Goal: Information Seeking & Learning: Learn about a topic

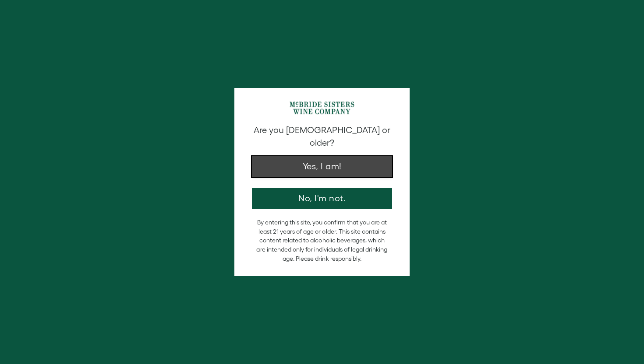
click at [303, 156] on button "Yes, I am!" at bounding box center [322, 166] width 140 height 21
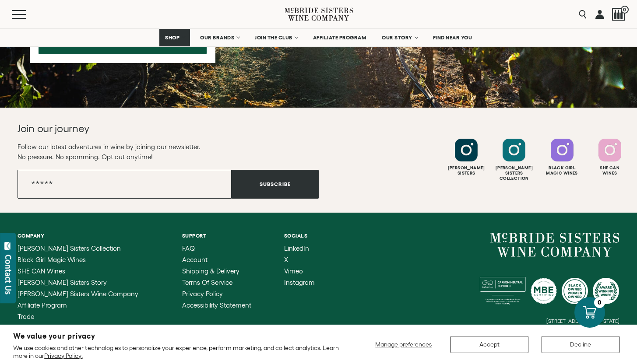
scroll to position [876, 0]
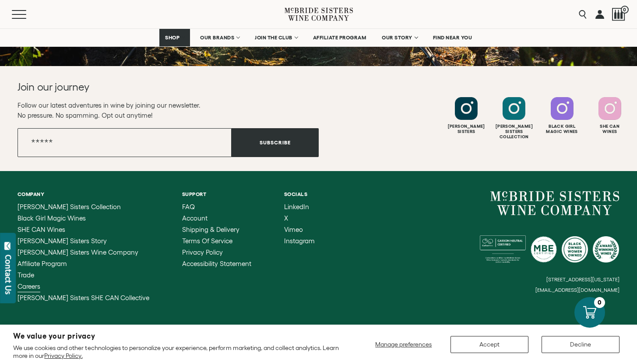
click at [31, 288] on span "Careers" at bounding box center [29, 286] width 23 height 7
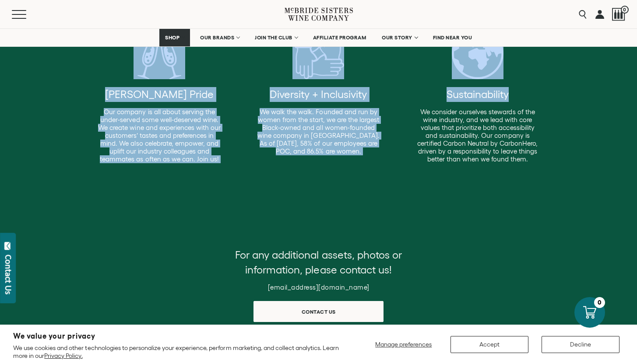
drag, startPoint x: 643, startPoint y: 69, endPoint x: 642, endPoint y: 86, distance: 17.1
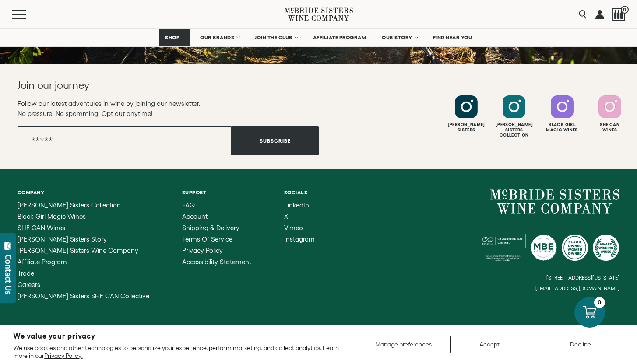
scroll to position [881, 0]
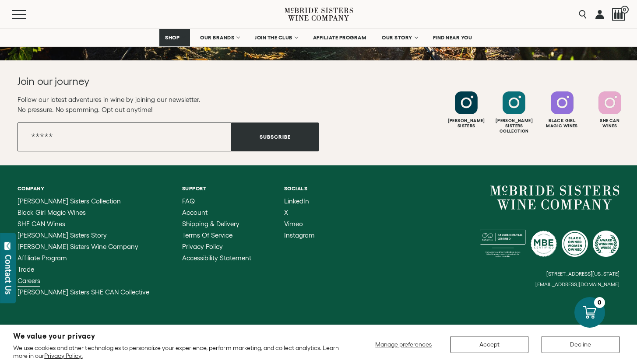
click at [26, 282] on span "Careers" at bounding box center [29, 280] width 23 height 7
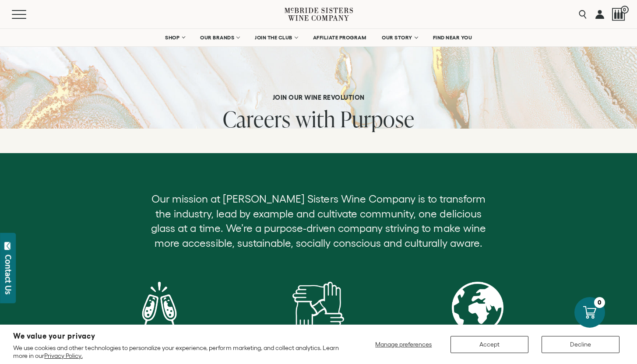
click at [331, 125] on span "with" at bounding box center [316, 119] width 40 height 30
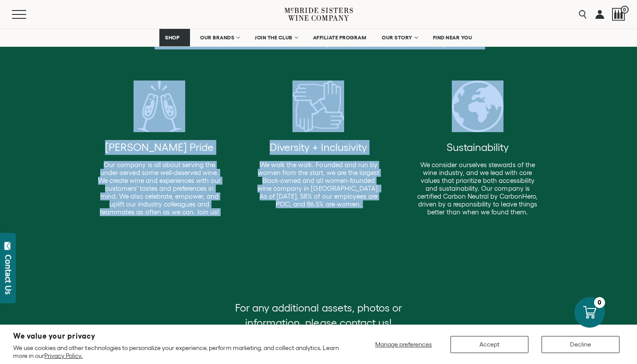
scroll to position [198, 0]
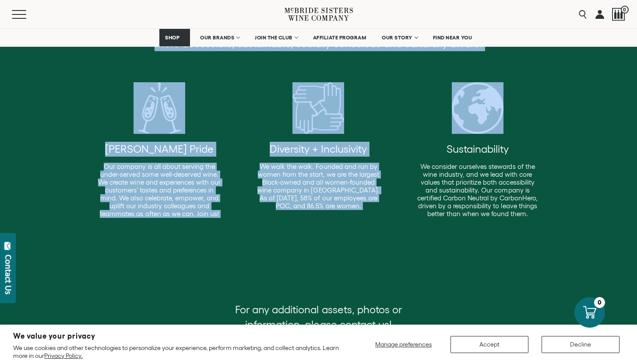
drag, startPoint x: 643, startPoint y: 58, endPoint x: 643, endPoint y: 109, distance: 51.7
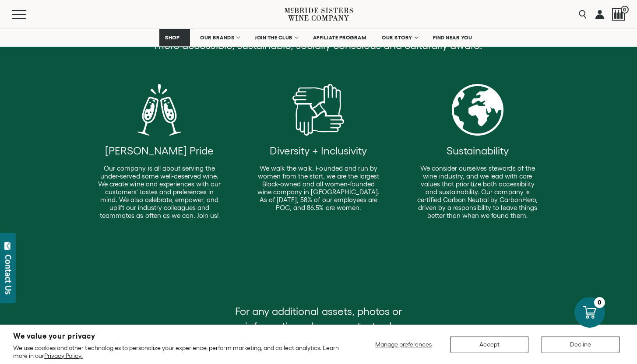
click at [476, 111] on div at bounding box center [478, 110] width 52 height 52
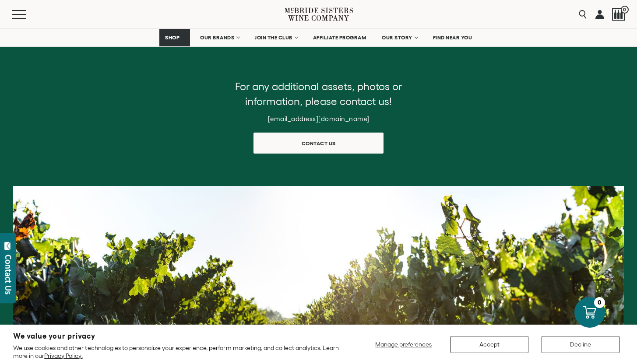
scroll to position [436, 0]
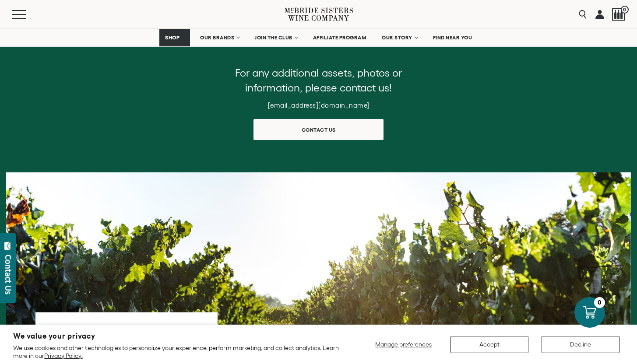
drag, startPoint x: 643, startPoint y: 109, endPoint x: 643, endPoint y: 170, distance: 61.7
click at [637, 170] on html "We value your privacy We use cookies and other technologies to personalize your…" at bounding box center [318, 268] width 637 height 1408
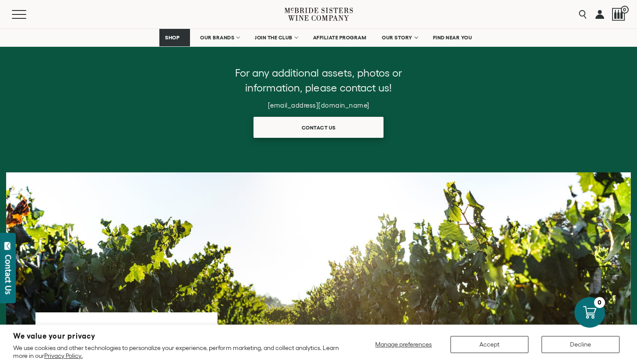
click at [364, 123] on link "Contact us" at bounding box center [318, 127] width 130 height 21
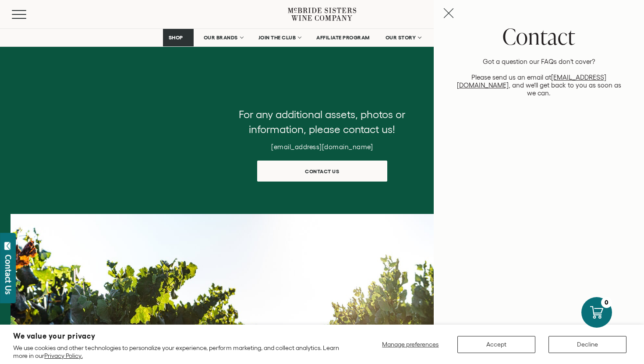
scroll to position [390, 0]
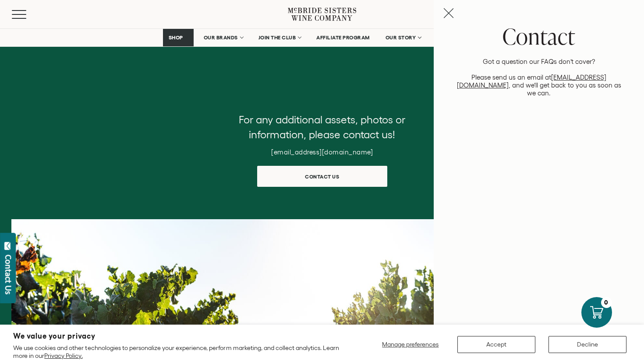
click at [447, 18] on icon "Close contact panel" at bounding box center [448, 13] width 11 height 11
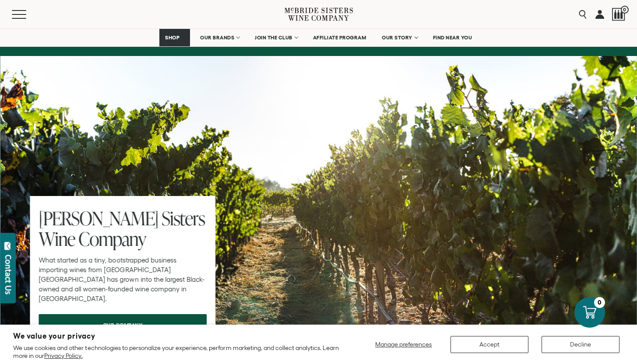
scroll to position [547, 0]
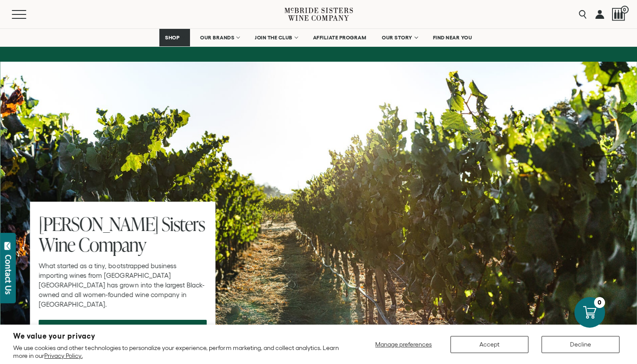
drag, startPoint x: 643, startPoint y: 173, endPoint x: 643, endPoint y: 212, distance: 39.4
click at [637, 212] on html "We value your privacy We use cookies and other technologies to personalize your…" at bounding box center [318, 86] width 637 height 1266
click at [500, 218] on div at bounding box center [318, 228] width 637 height 333
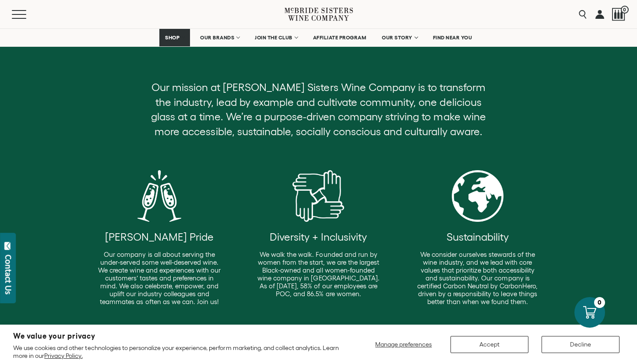
scroll to position [108, 0]
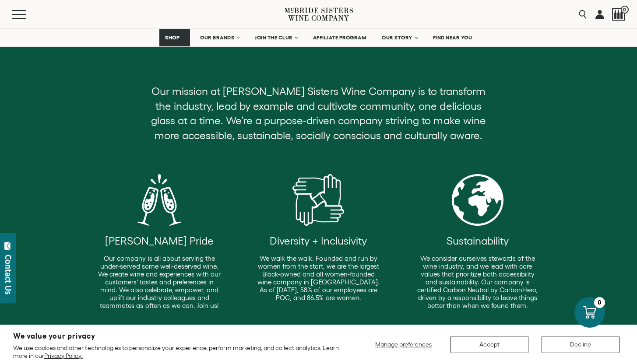
drag, startPoint x: 643, startPoint y: 228, endPoint x: 643, endPoint y: 102, distance: 126.5
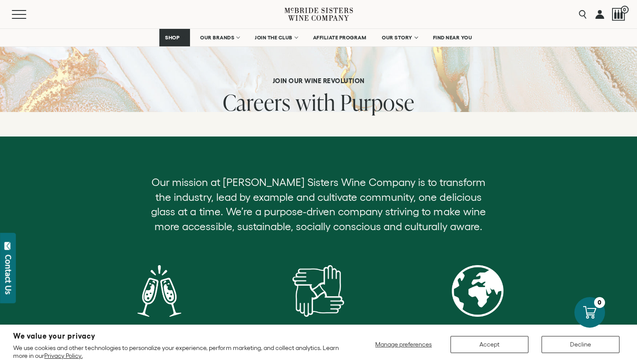
scroll to position [0, 0]
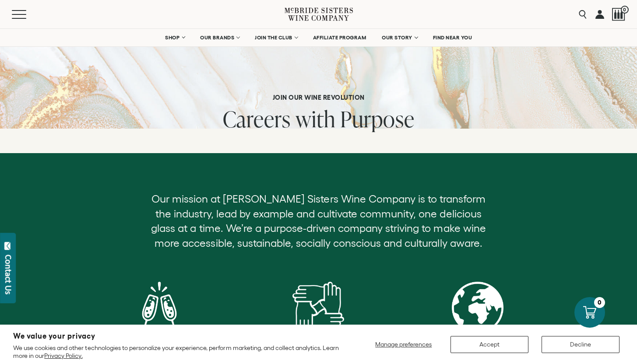
drag, startPoint x: 643, startPoint y: 102, endPoint x: 643, endPoint y: 53, distance: 49.0
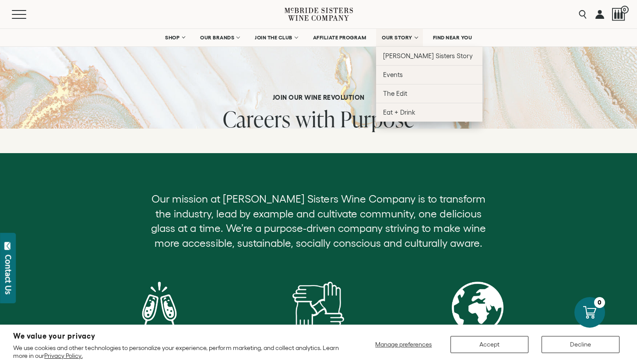
click at [394, 42] on link "OUR STORY" at bounding box center [399, 38] width 47 height 18
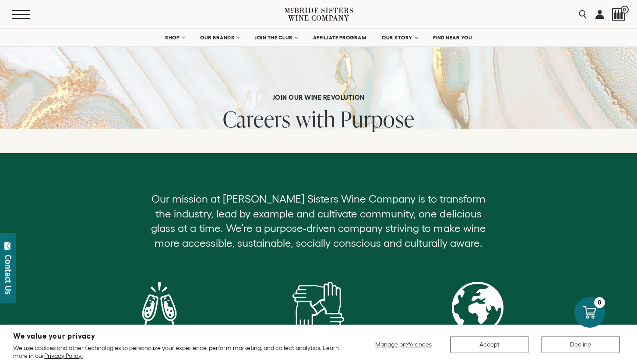
click at [18, 18] on span "Mobile Menu Trigger" at bounding box center [21, 18] width 18 height 1
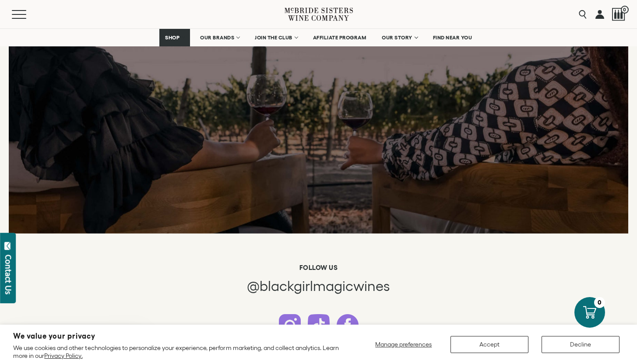
drag, startPoint x: 643, startPoint y: 164, endPoint x: 643, endPoint y: 267, distance: 103.3
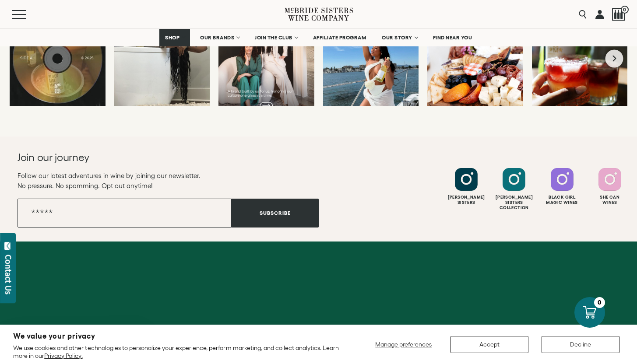
scroll to position [2403, 0]
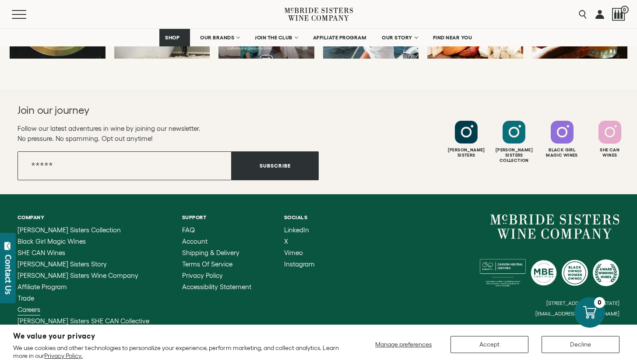
click at [32, 310] on span "Careers" at bounding box center [29, 309] width 23 height 7
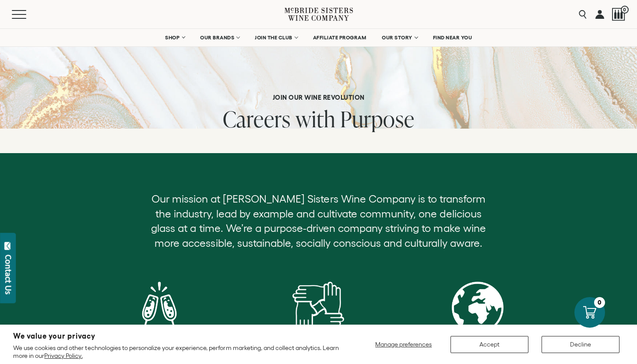
click at [482, 124] on div "Join our Wine Revolution Careers with Purpose" at bounding box center [318, 117] width 637 height 47
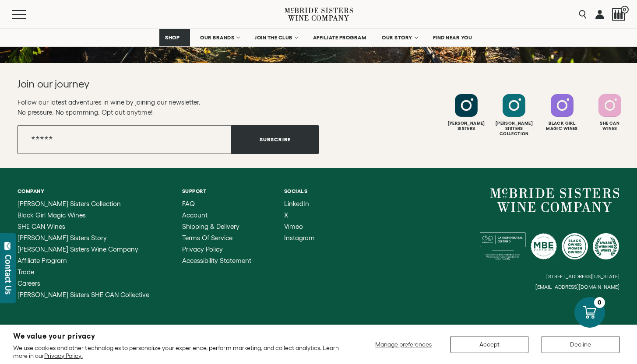
scroll to position [893, 0]
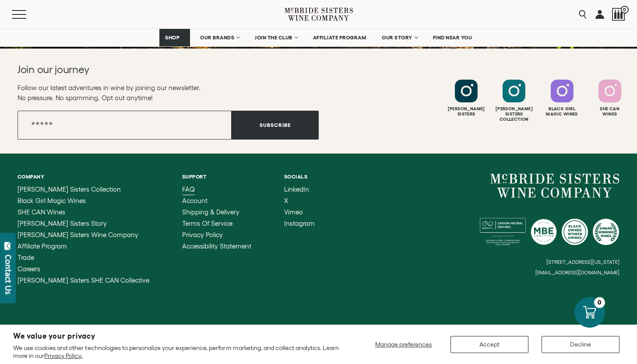
click at [182, 190] on span "FAQ" at bounding box center [188, 189] width 13 height 7
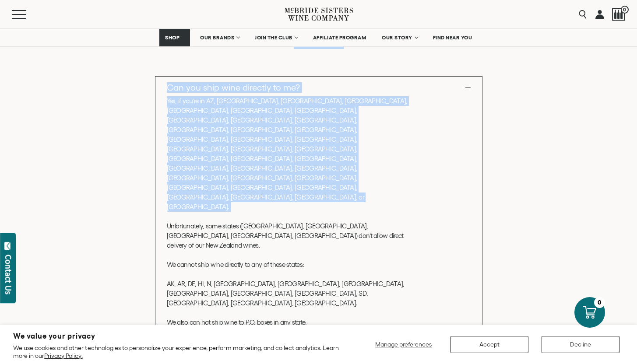
drag, startPoint x: 643, startPoint y: 77, endPoint x: 643, endPoint y: 130, distance: 53.4
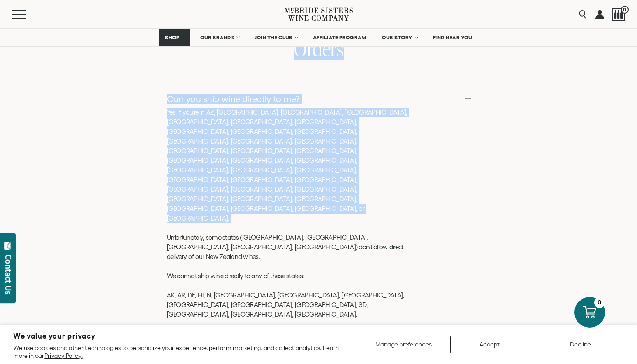
click at [578, 133] on div "Can you ship wine directly to me? Yes, if you’re in AZ, [GEOGRAPHIC_DATA], [GEO…" at bounding box center [318, 315] width 619 height 454
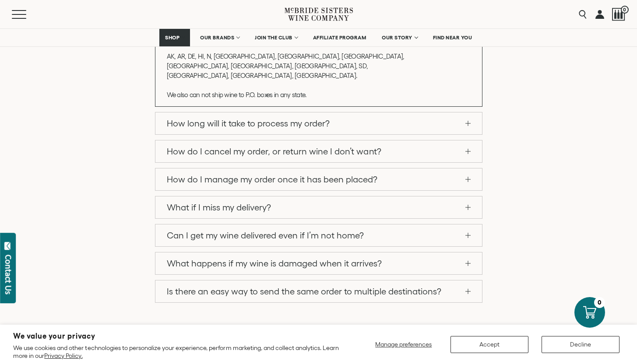
scroll to position [442, 0]
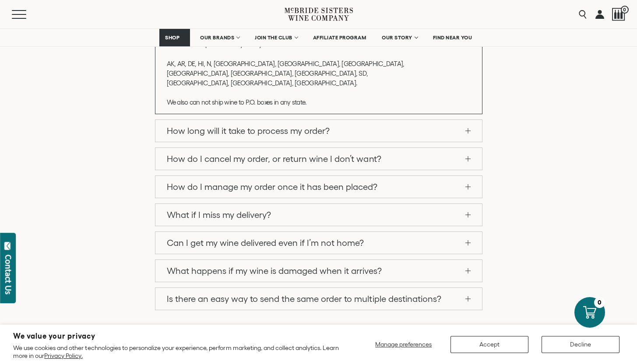
drag, startPoint x: 643, startPoint y: 88, endPoint x: 642, endPoint y: 146, distance: 57.4
click at [637, 147] on html "We value your privacy We use cookies and other technologies to personalize your…" at bounding box center [318, 338] width 637 height 1565
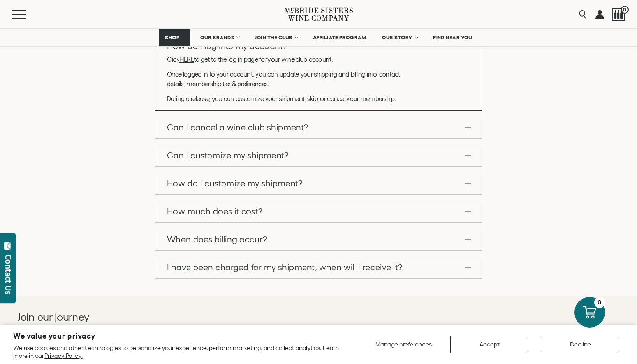
scroll to position [799, 0]
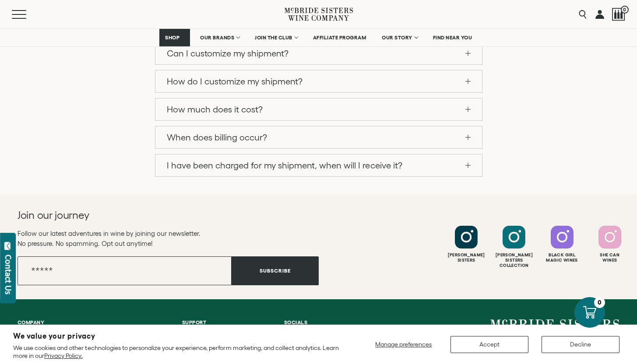
drag, startPoint x: 643, startPoint y: 239, endPoint x: 641, endPoint y: 271, distance: 32.1
